Goal: Task Accomplishment & Management: Complete application form

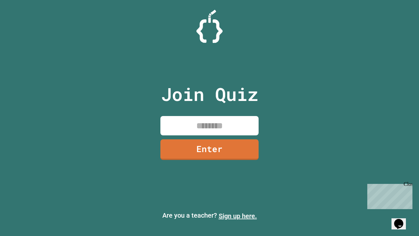
click at [238, 216] on link "Sign up here." at bounding box center [238, 216] width 38 height 8
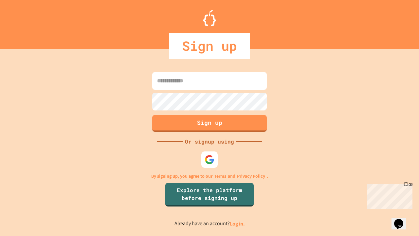
click at [238, 223] on link "Log in." at bounding box center [237, 223] width 15 height 7
